Goal: Task Accomplishment & Management: Manage account settings

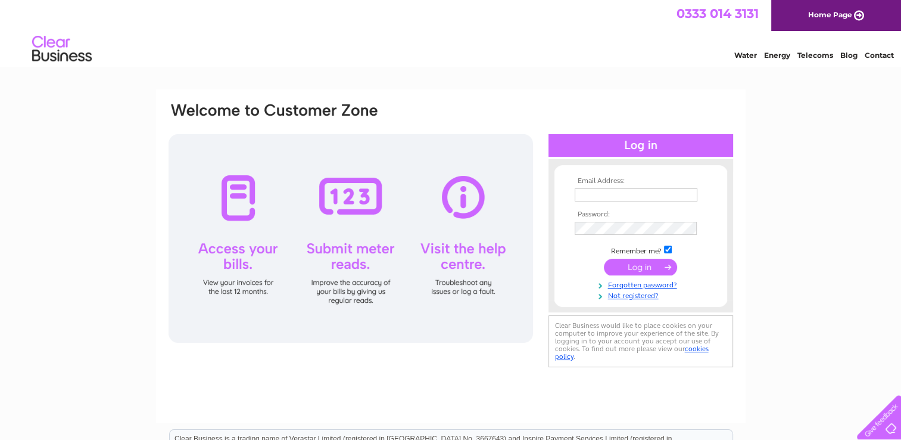
type input "[EMAIL_ADDRESS][DOMAIN_NAME]"
click at [609, 267] on input "submit" at bounding box center [640, 267] width 73 height 17
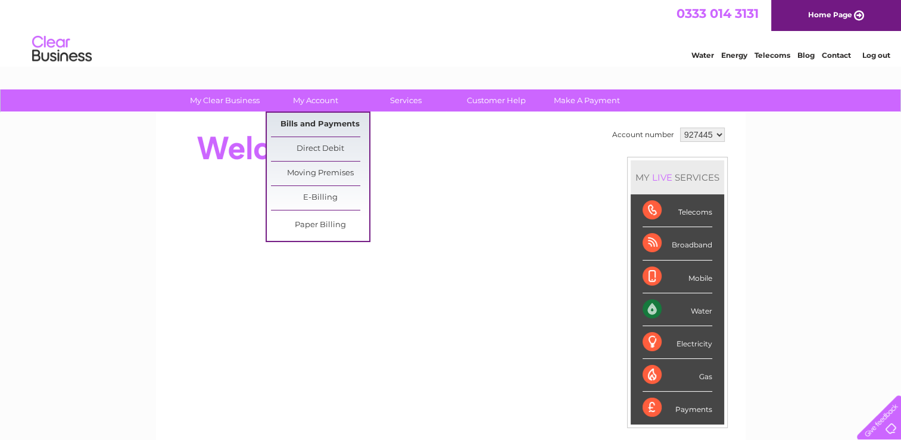
click at [312, 122] on link "Bills and Payments" at bounding box center [320, 125] width 98 height 24
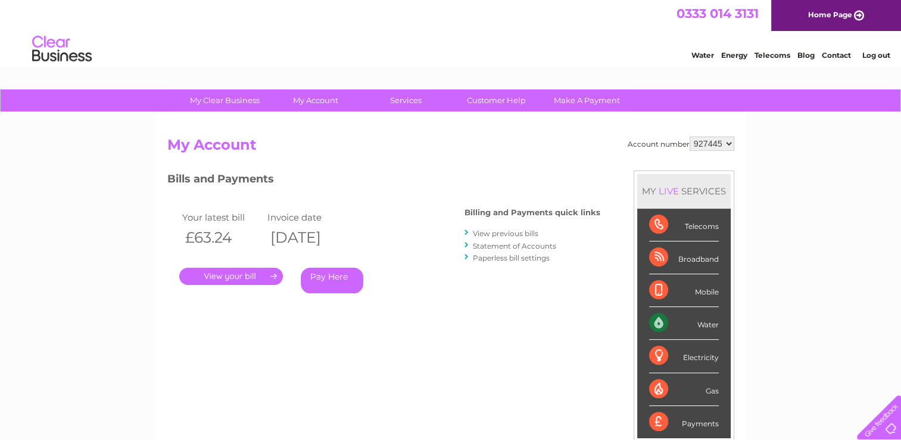
click at [263, 275] on link "." at bounding box center [231, 275] width 104 height 17
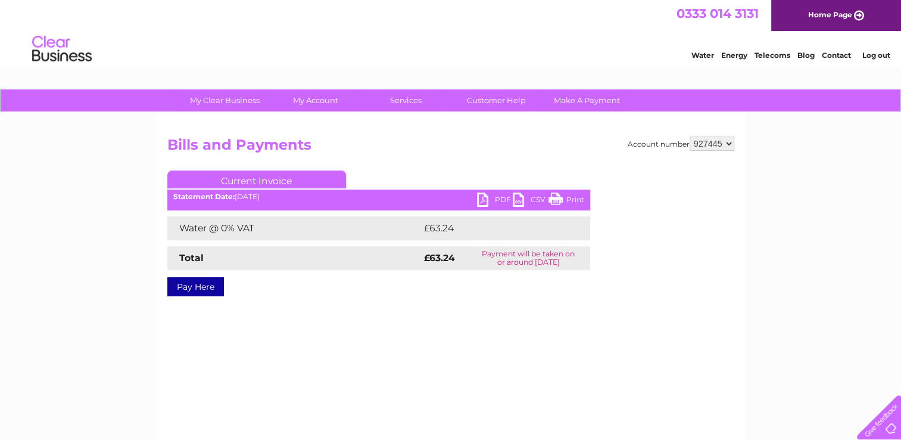
click at [485, 200] on link "PDF" at bounding box center [495, 200] width 36 height 17
click at [479, 198] on link "PDF" at bounding box center [495, 200] width 36 height 17
